Goal: Navigation & Orientation: Find specific page/section

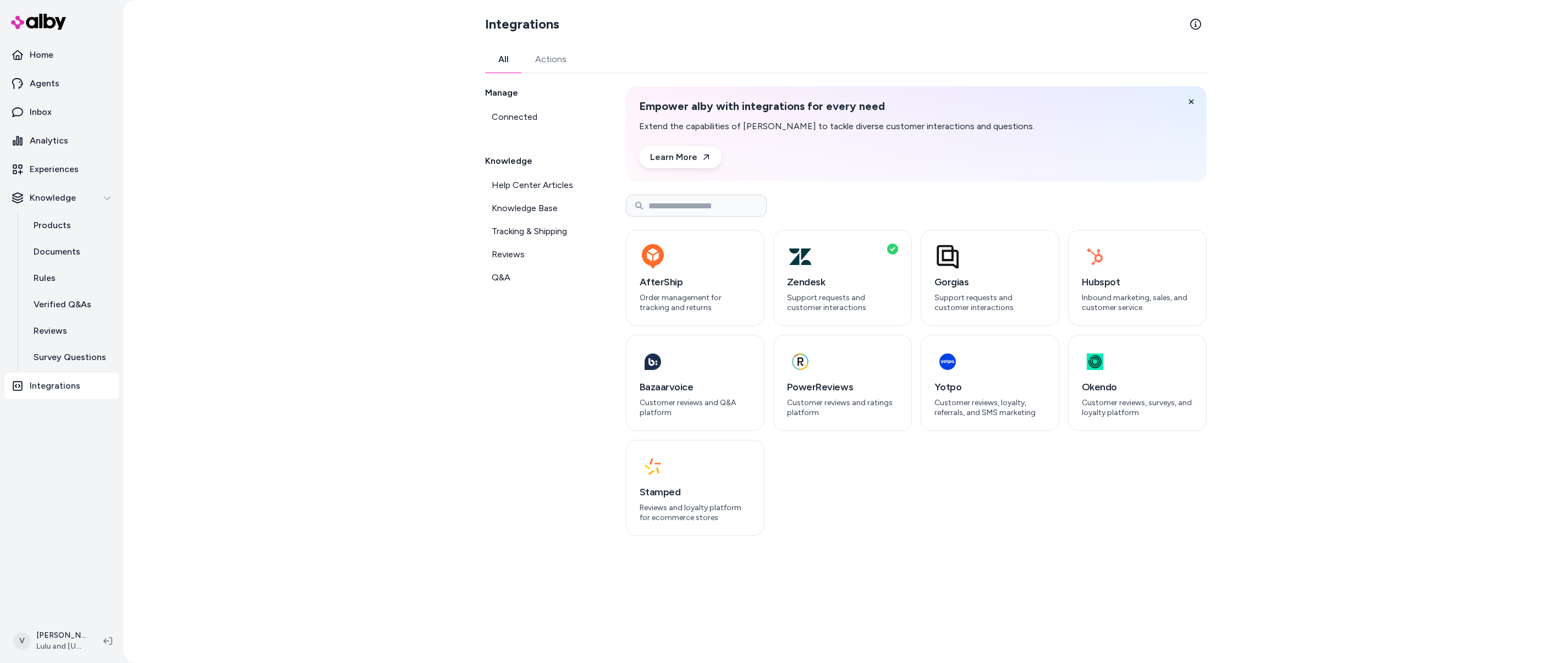
click at [377, 182] on div "Integrations All Actions Manage Connected Knowledge Help Center Articles Knowle…" at bounding box center [845, 332] width 1445 height 663
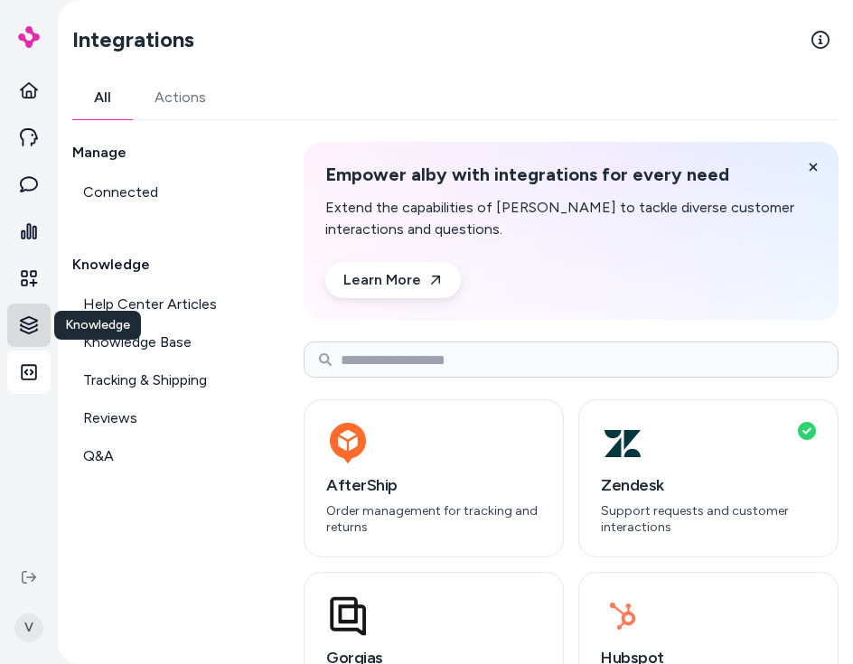
click at [24, 329] on html "Home Agents Inbox Analytics Experiences Knowledge Knowledge Knowledge Integrati…" at bounding box center [426, 332] width 853 height 664
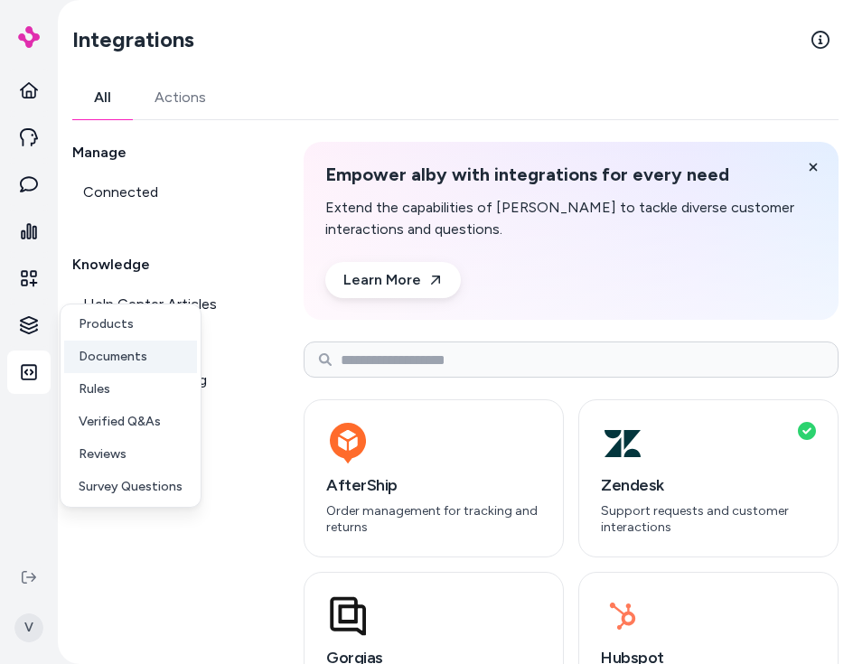
click at [73, 349] on link "Documents" at bounding box center [130, 357] width 133 height 33
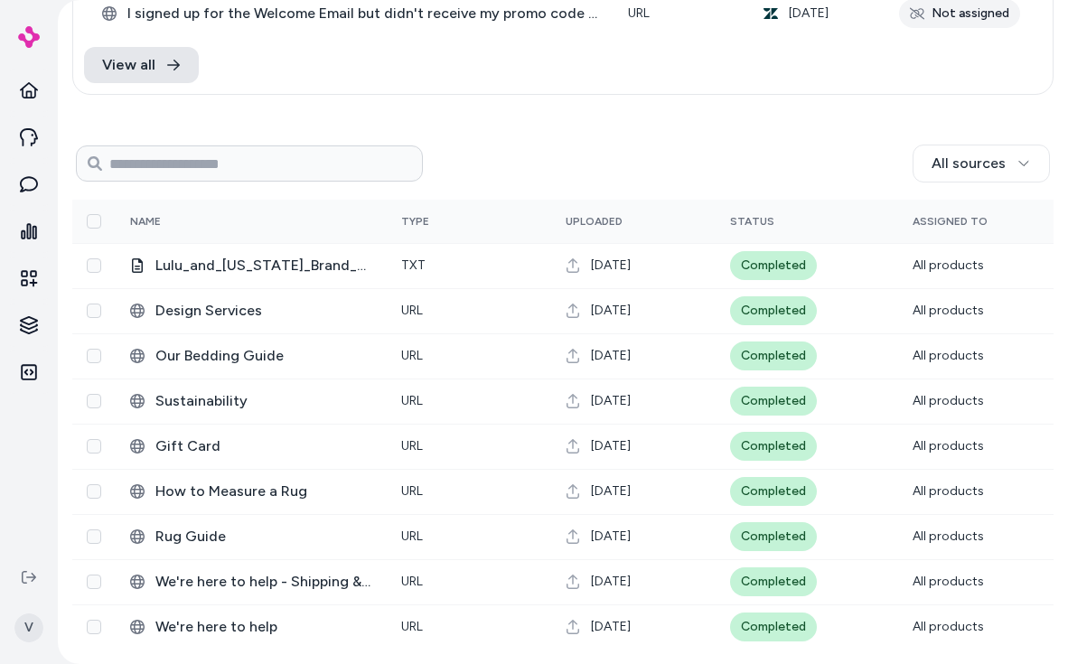
scroll to position [126, 0]
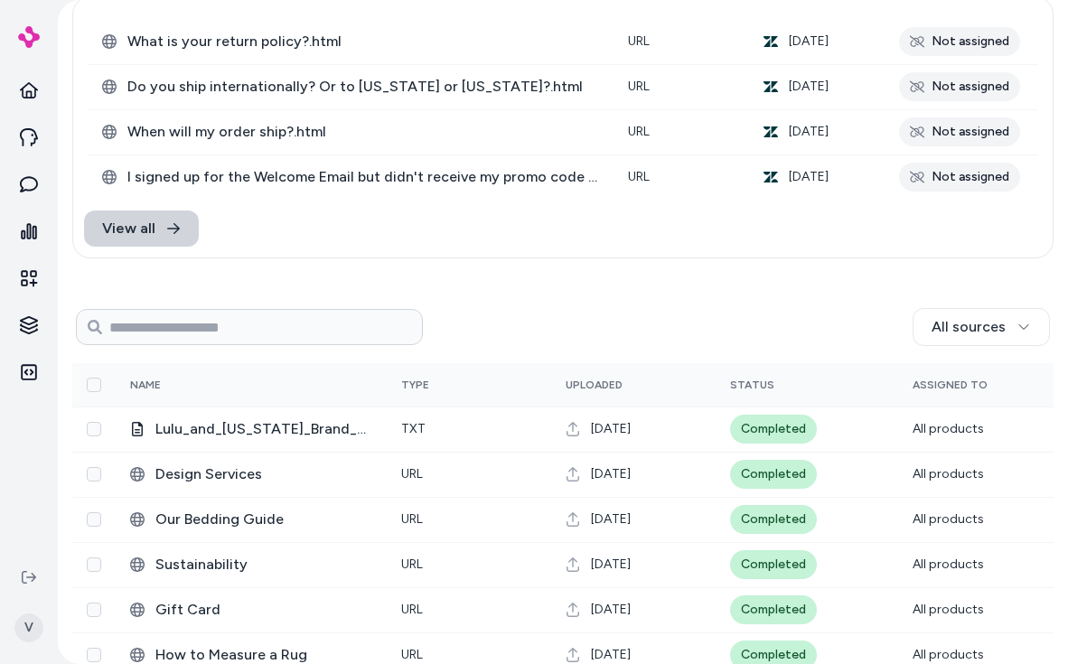
click at [137, 217] on link "View all" at bounding box center [141, 229] width 115 height 36
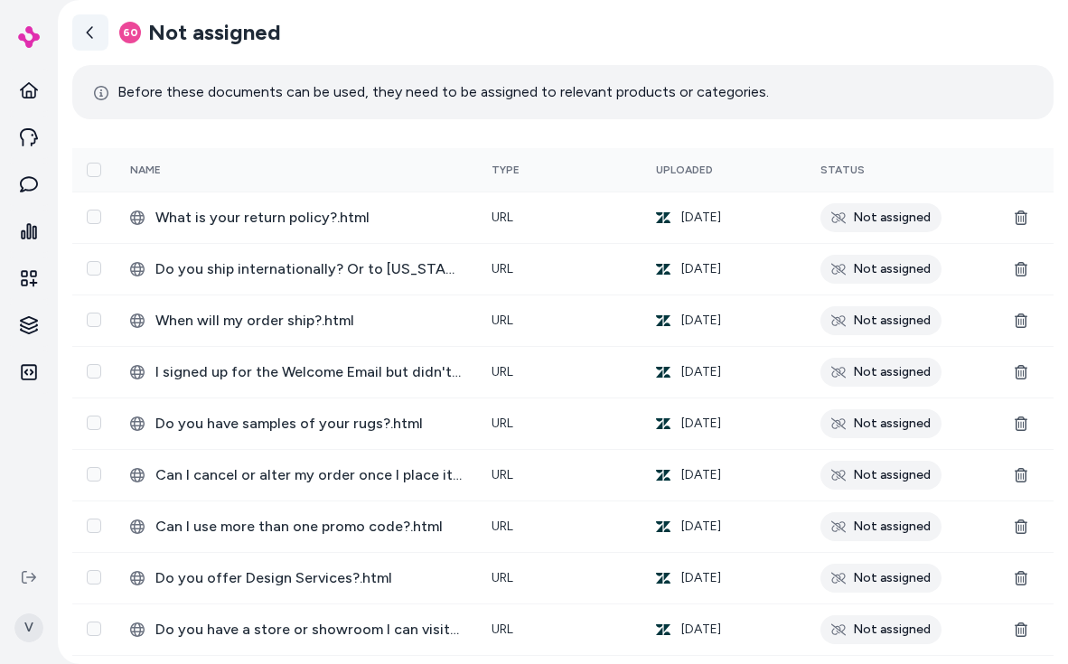
click at [102, 33] on link at bounding box center [90, 32] width 36 height 36
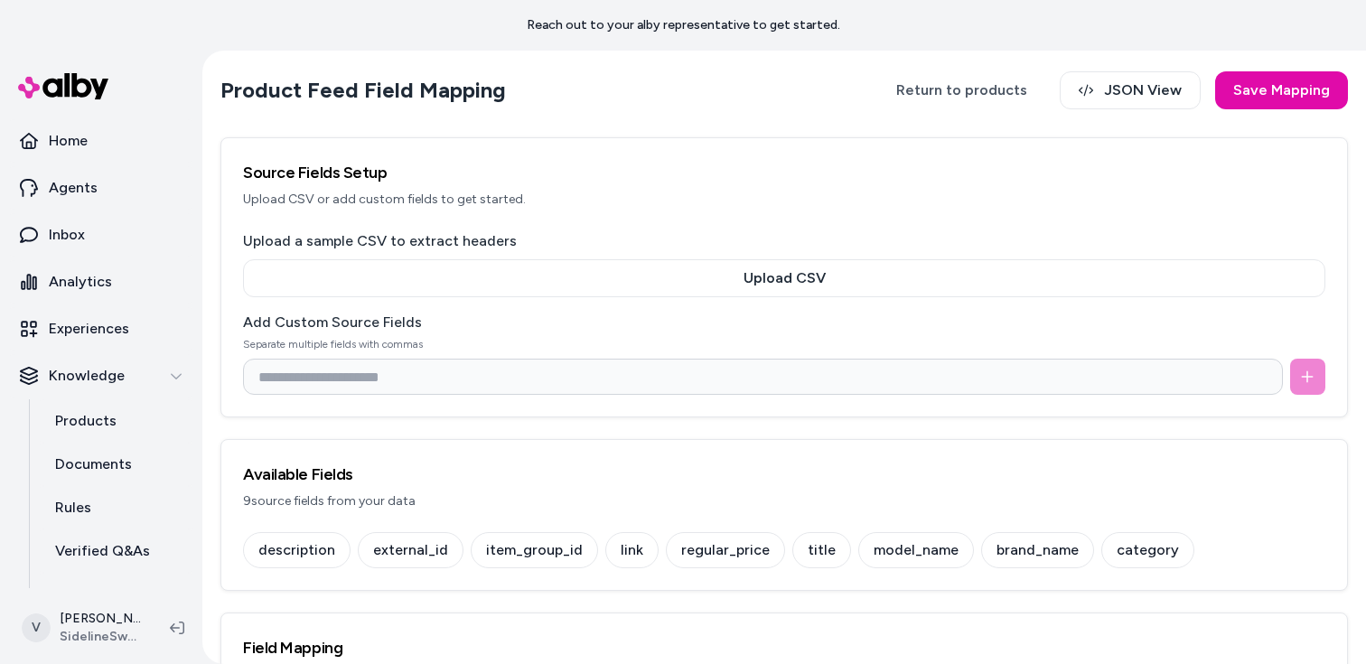
scroll to position [1851, 0]
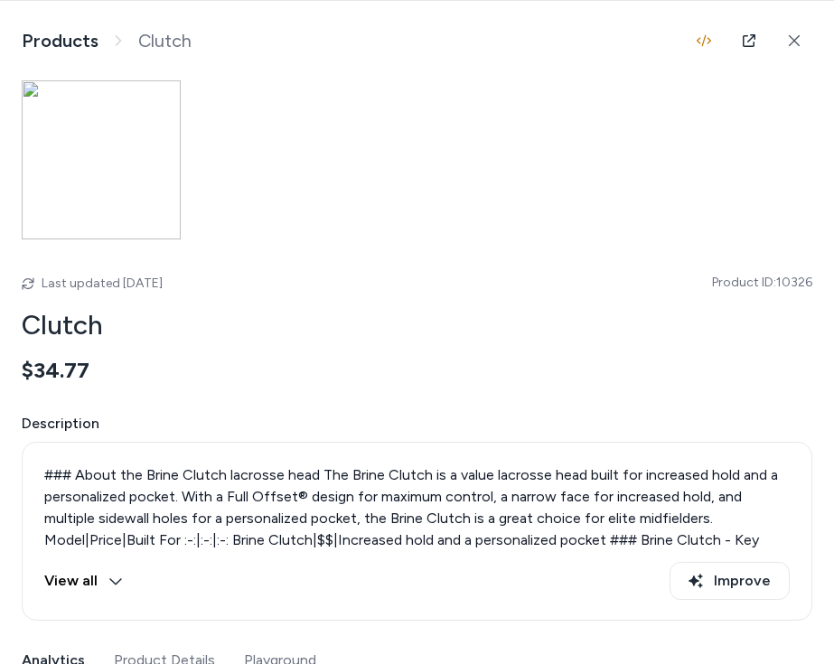
scroll to position [3260, 0]
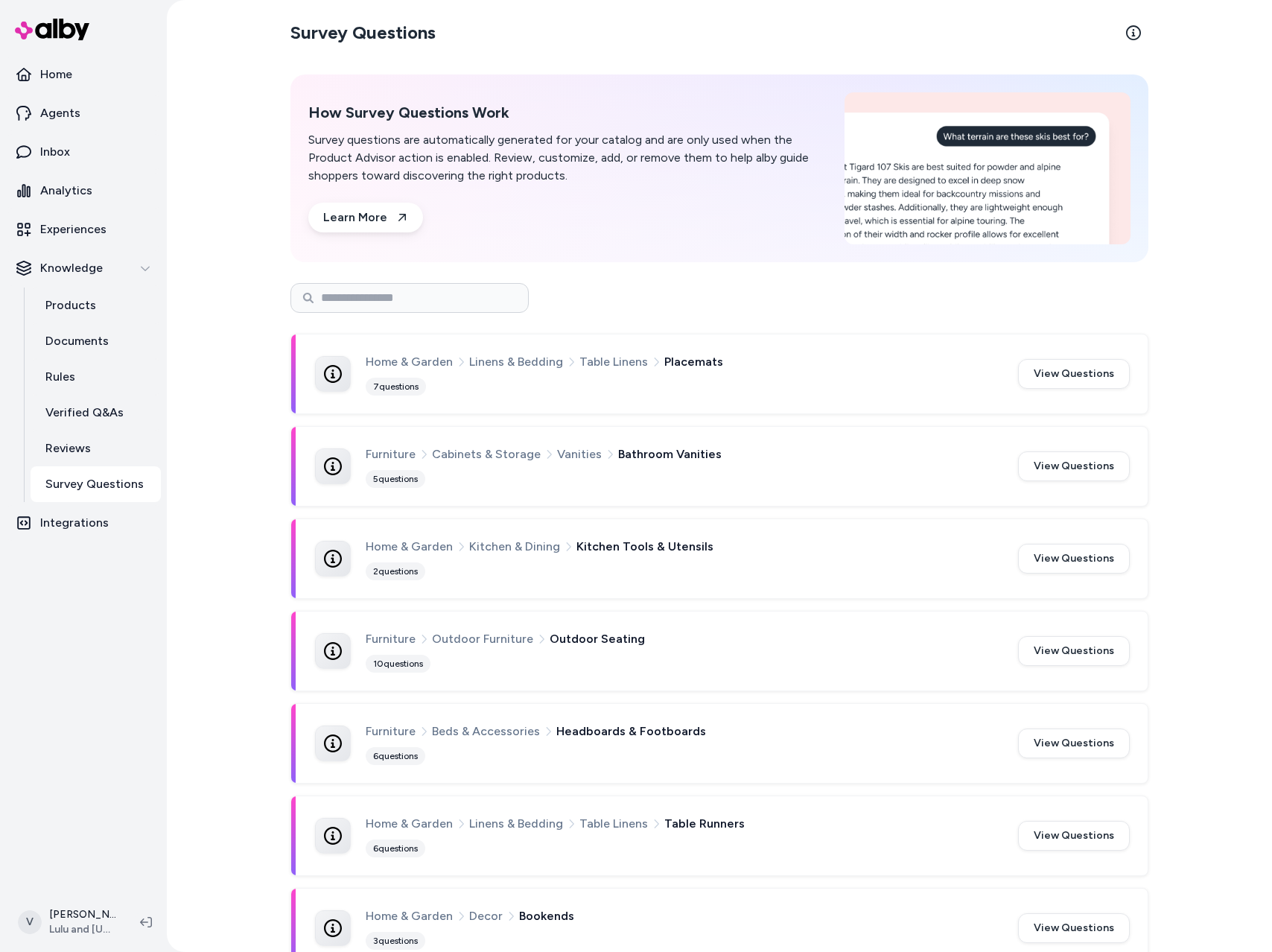
scroll to position [478, 0]
